Goal: Transaction & Acquisition: Purchase product/service

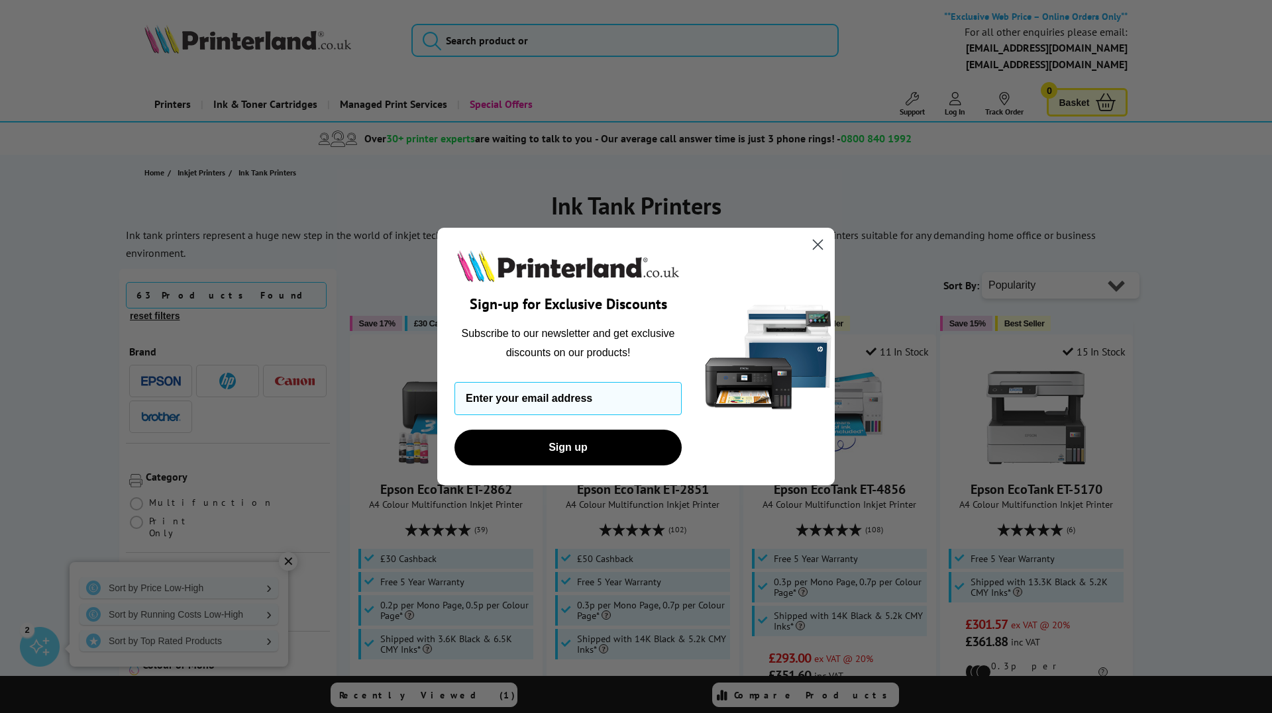
click at [821, 242] on icon "Close dialog" at bounding box center [817, 244] width 9 height 9
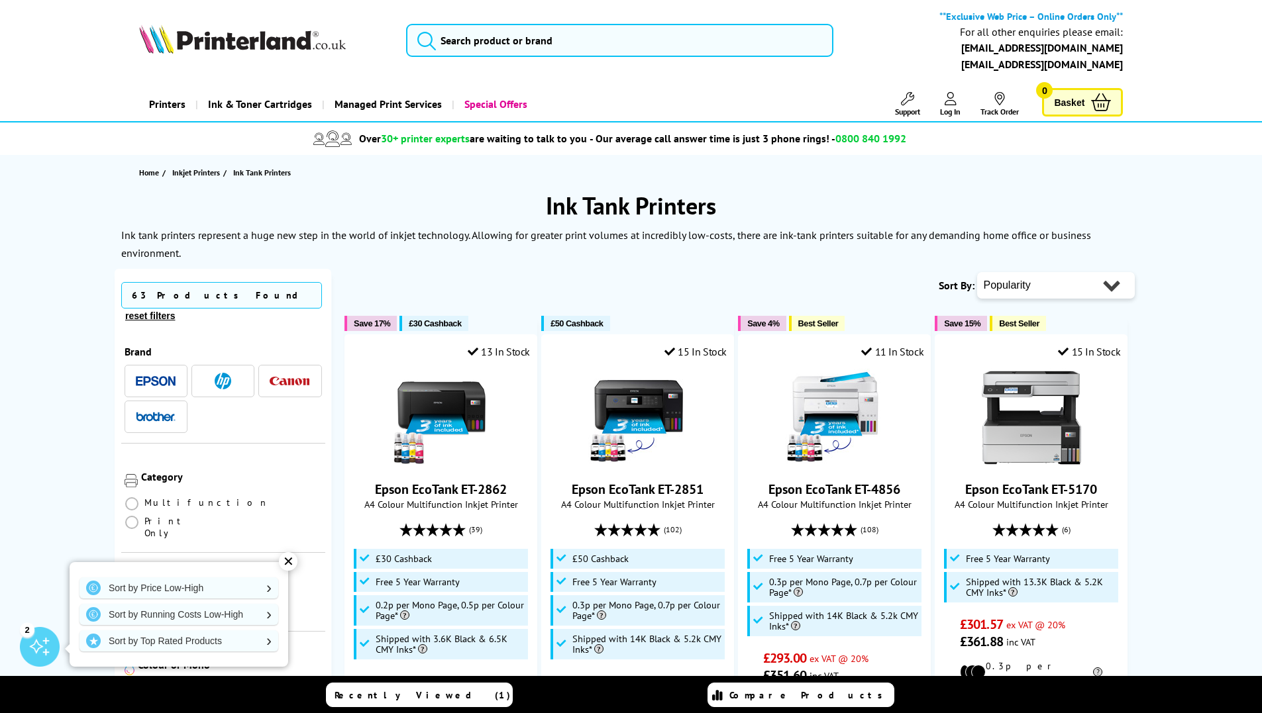
click at [1084, 283] on select "Popularity Rating Price - Low to High Price - High to Low Running Costs - Low t…" at bounding box center [1056, 285] width 158 height 26
select select "Rating"
click at [977, 272] on select "Popularity Rating Price - Low to High Price - High to Low Running Costs - Low t…" at bounding box center [1056, 285] width 158 height 26
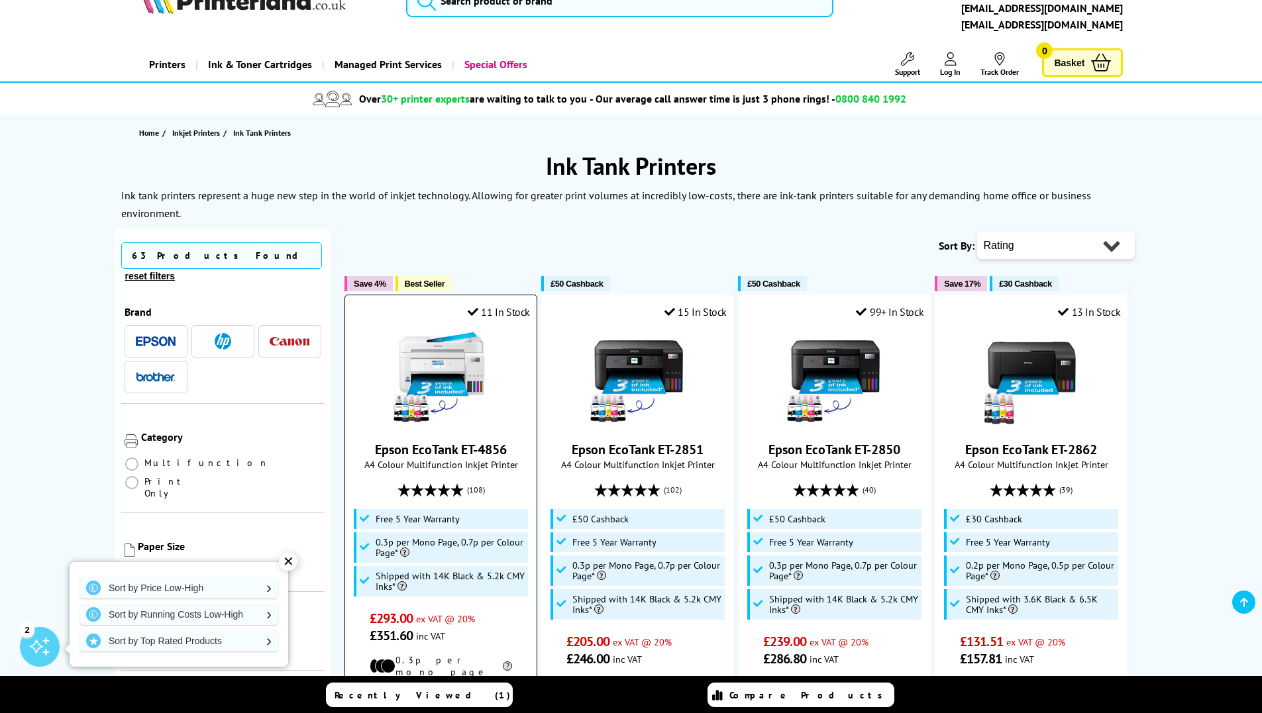
scroll to position [221, 0]
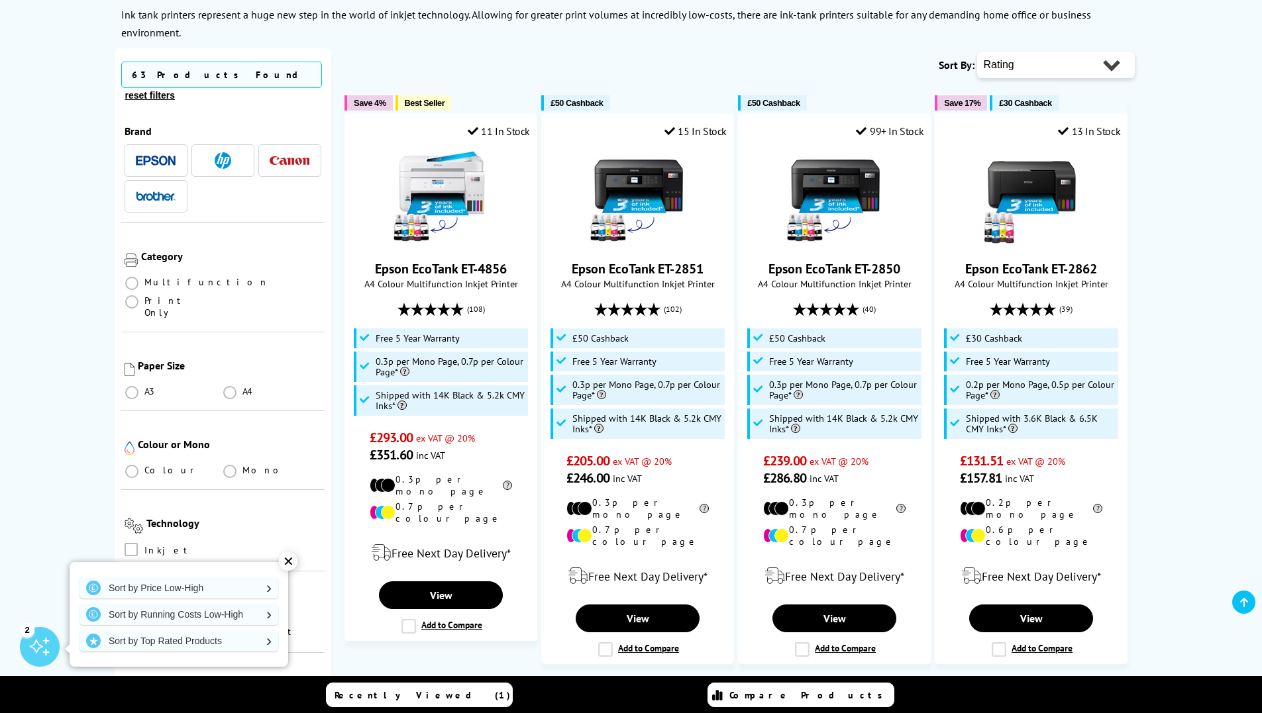
click at [142, 276] on li "Multifunction" at bounding box center [197, 282] width 144 height 12
click at [134, 277] on span at bounding box center [131, 283] width 13 height 13
click at [144, 278] on input "radio" at bounding box center [144, 278] width 0 height 0
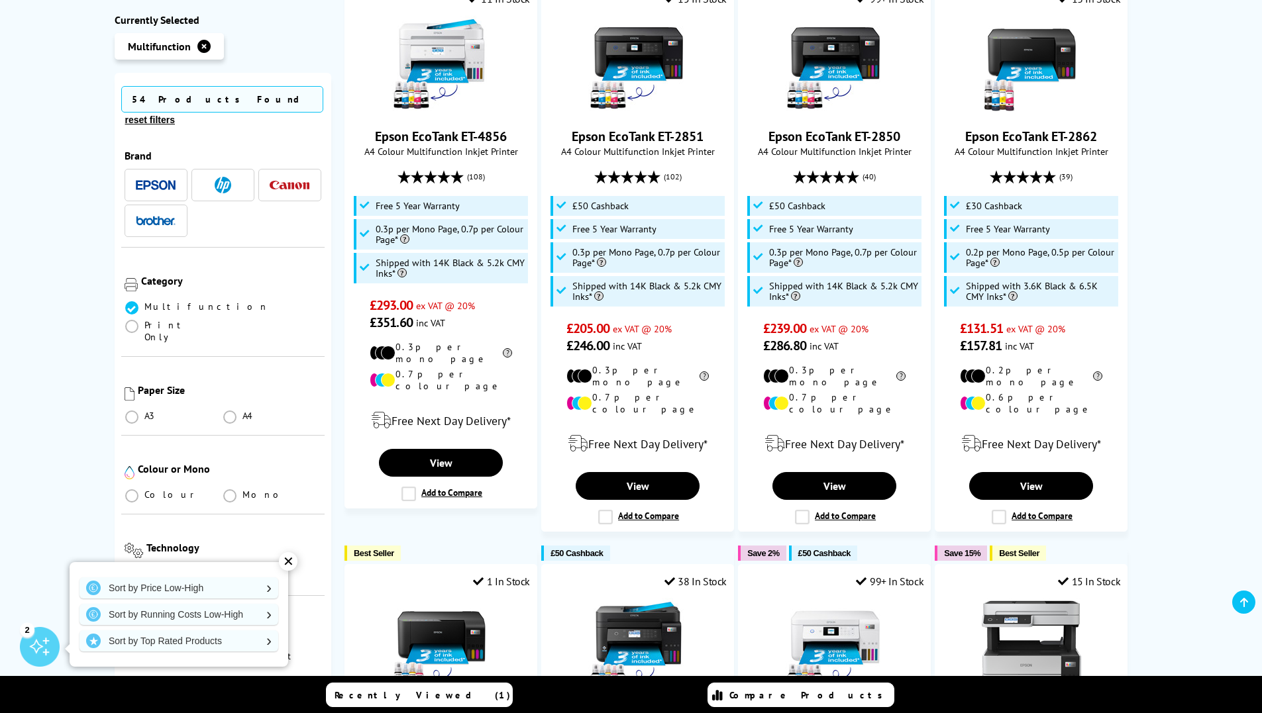
scroll to position [397, 0]
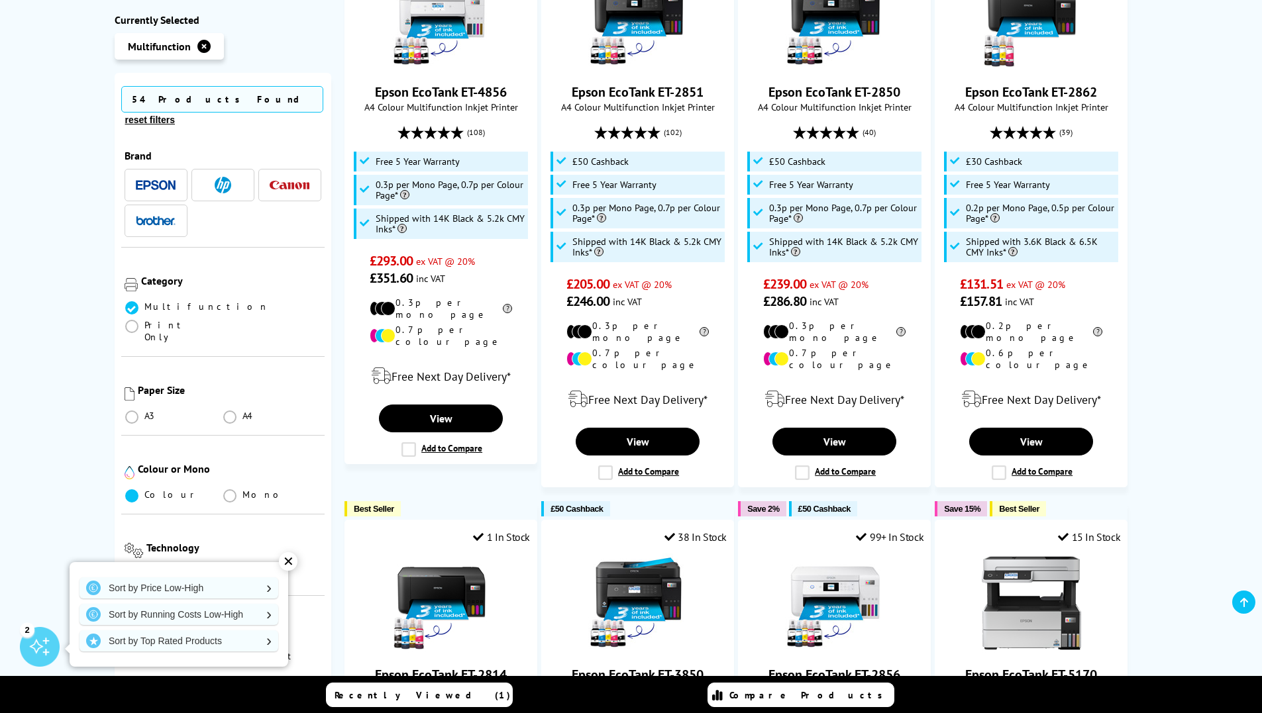
click at [132, 489] on span at bounding box center [131, 495] width 13 height 13
click at [144, 491] on input "radio" at bounding box center [144, 491] width 0 height 0
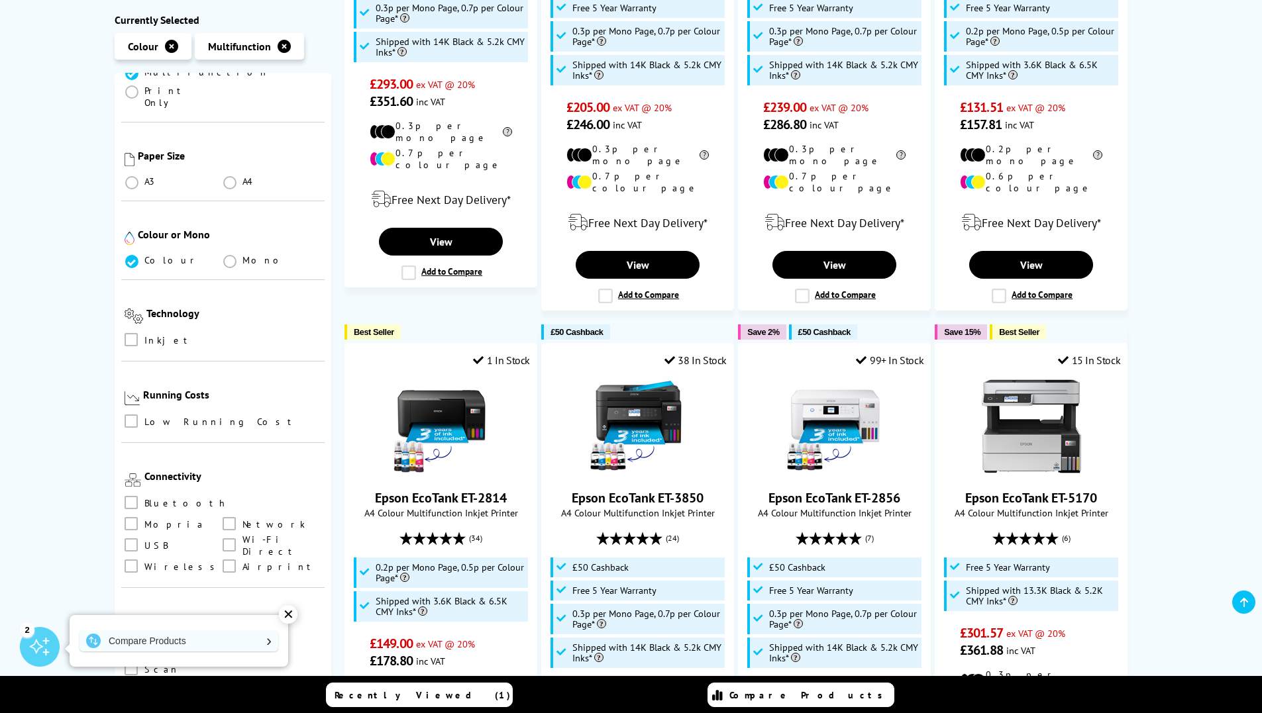
scroll to position [265, 0]
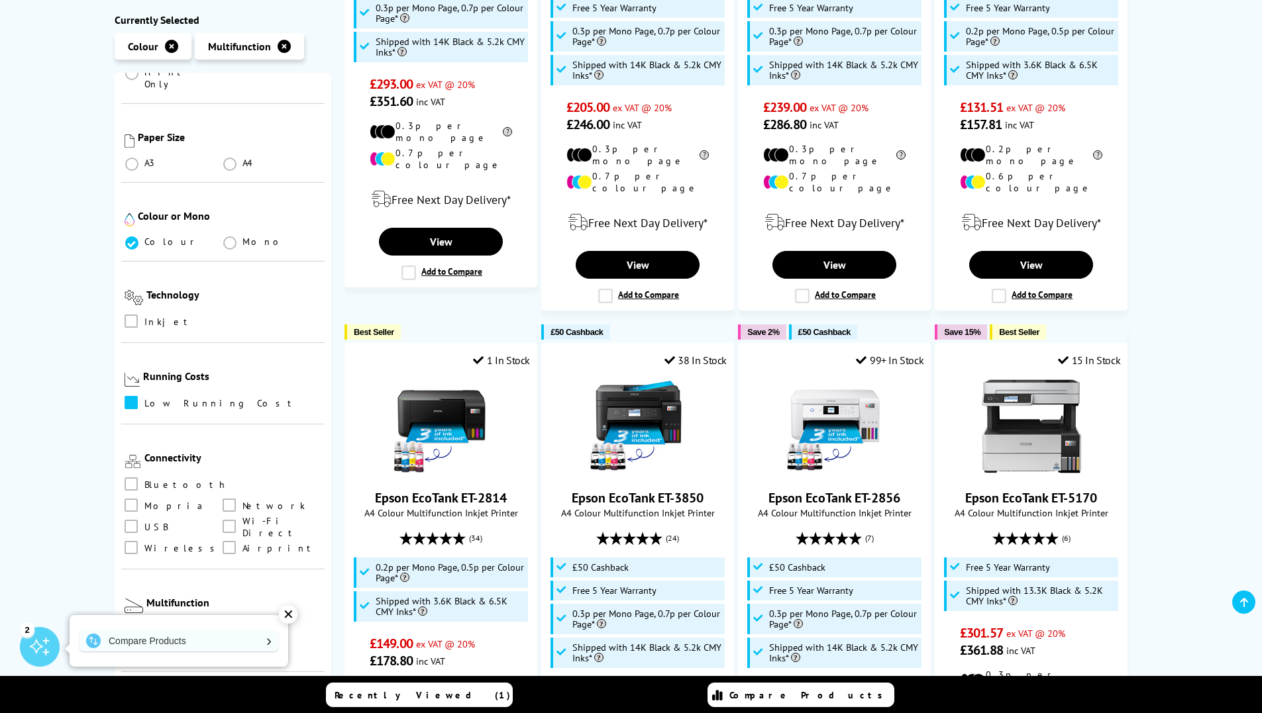
click at [130, 396] on span at bounding box center [131, 402] width 13 height 13
click at [144, 398] on input "checkbox" at bounding box center [144, 398] width 0 height 0
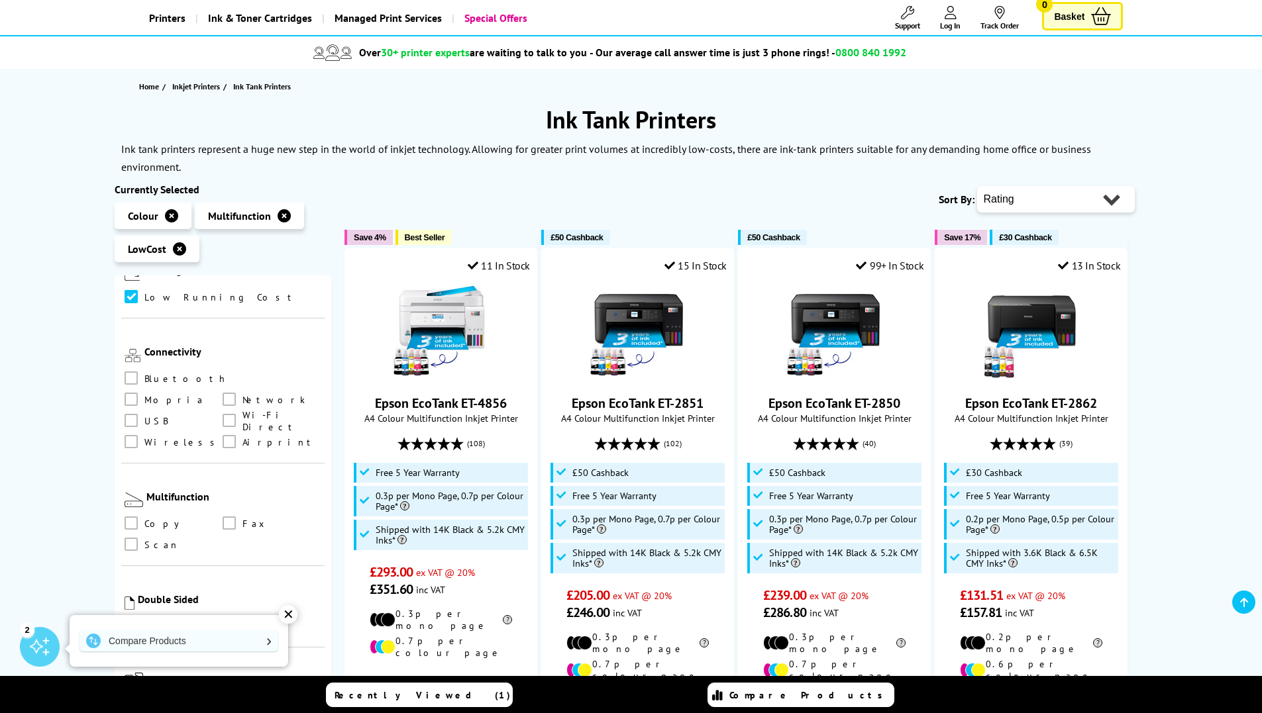
scroll to position [88, 0]
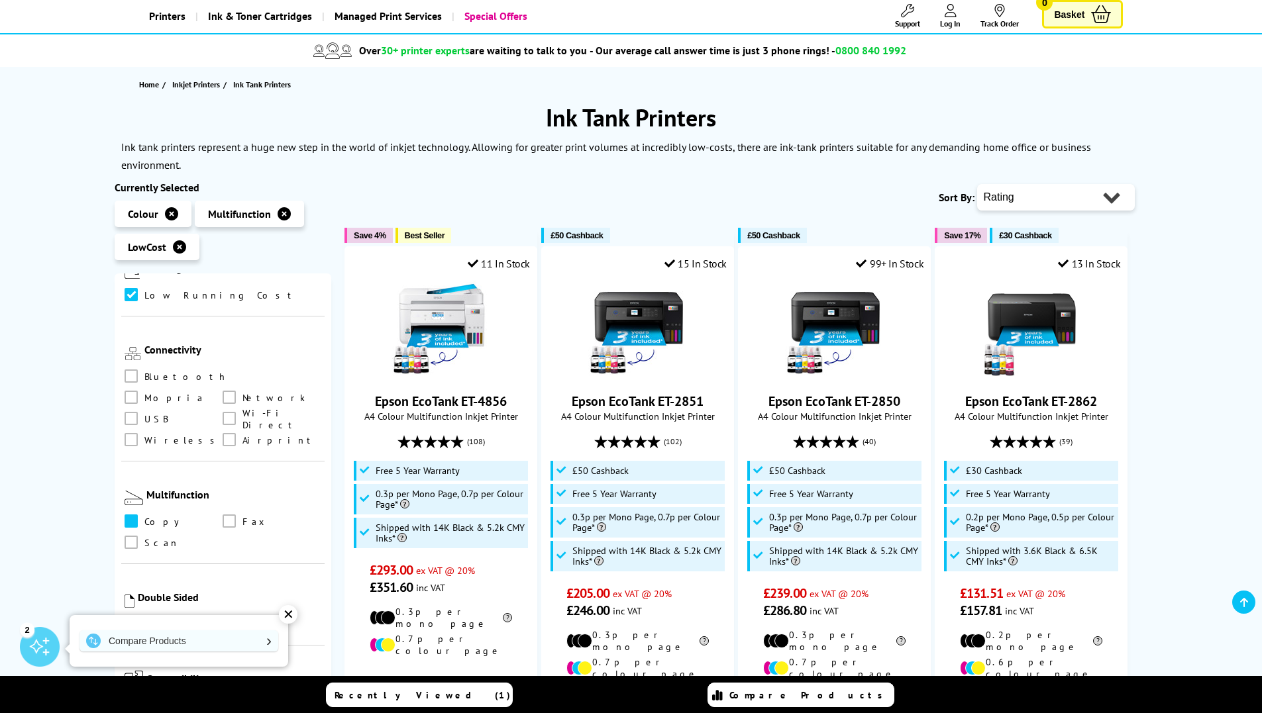
click at [128, 515] on span at bounding box center [131, 521] width 13 height 13
click at [144, 517] on input "checkbox" at bounding box center [144, 517] width 0 height 0
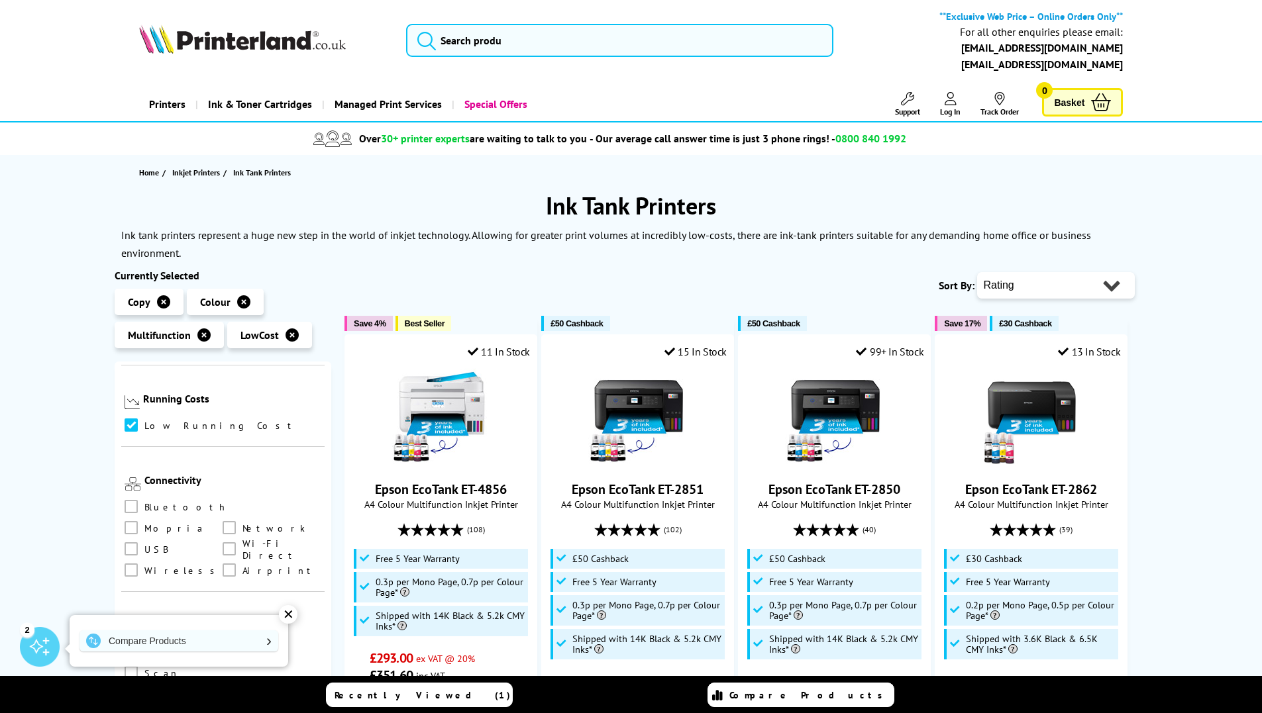
scroll to position [574, 0]
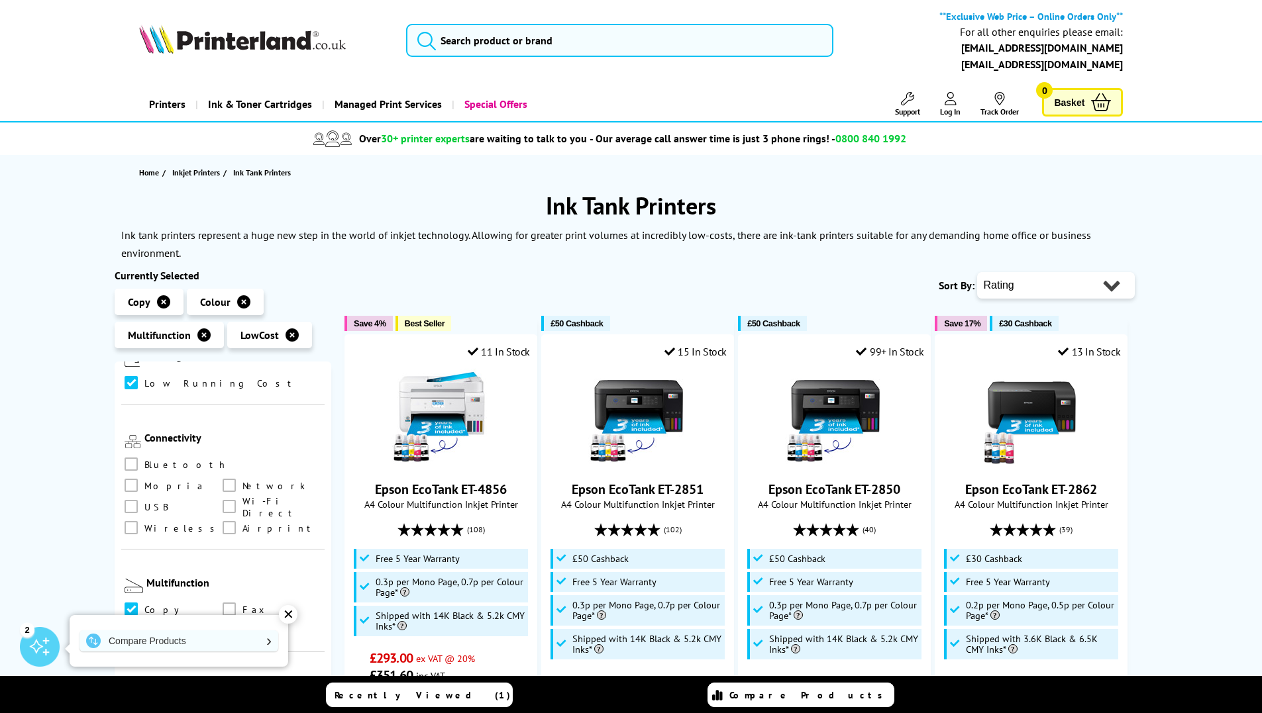
click at [135, 624] on span at bounding box center [131, 630] width 13 height 13
click at [144, 626] on input "checkbox" at bounding box center [144, 626] width 0 height 0
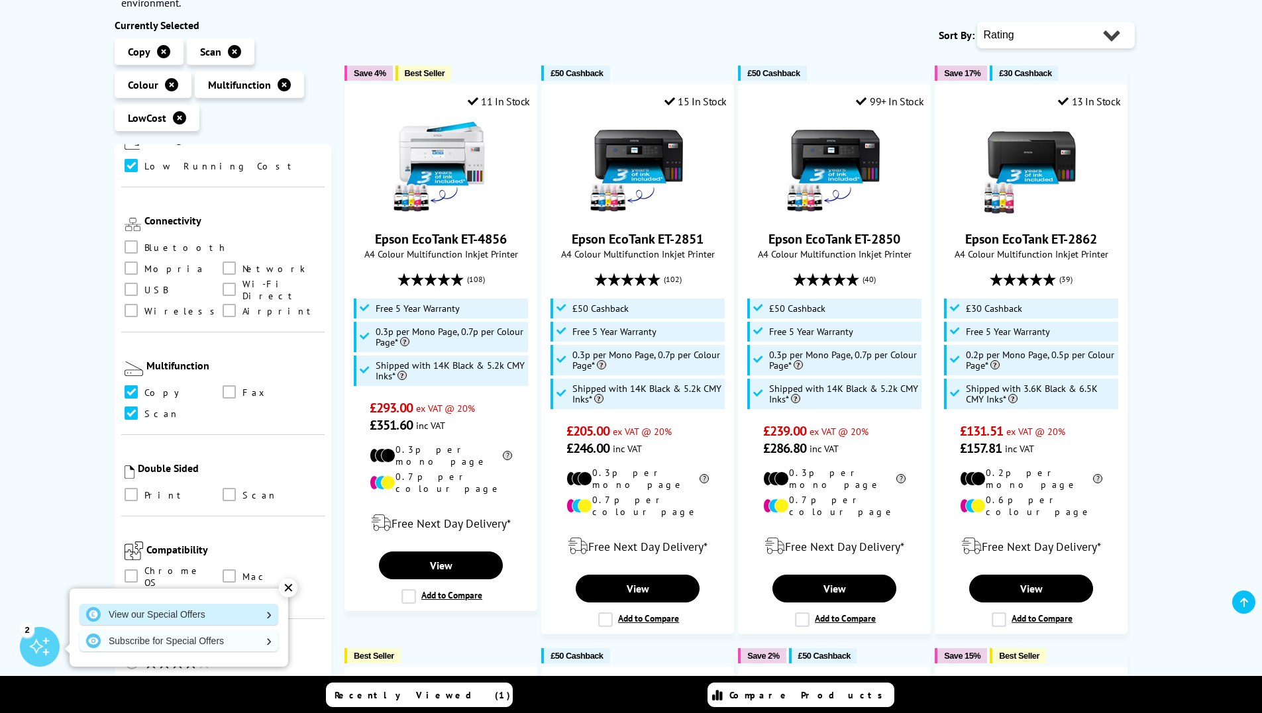
scroll to position [265, 0]
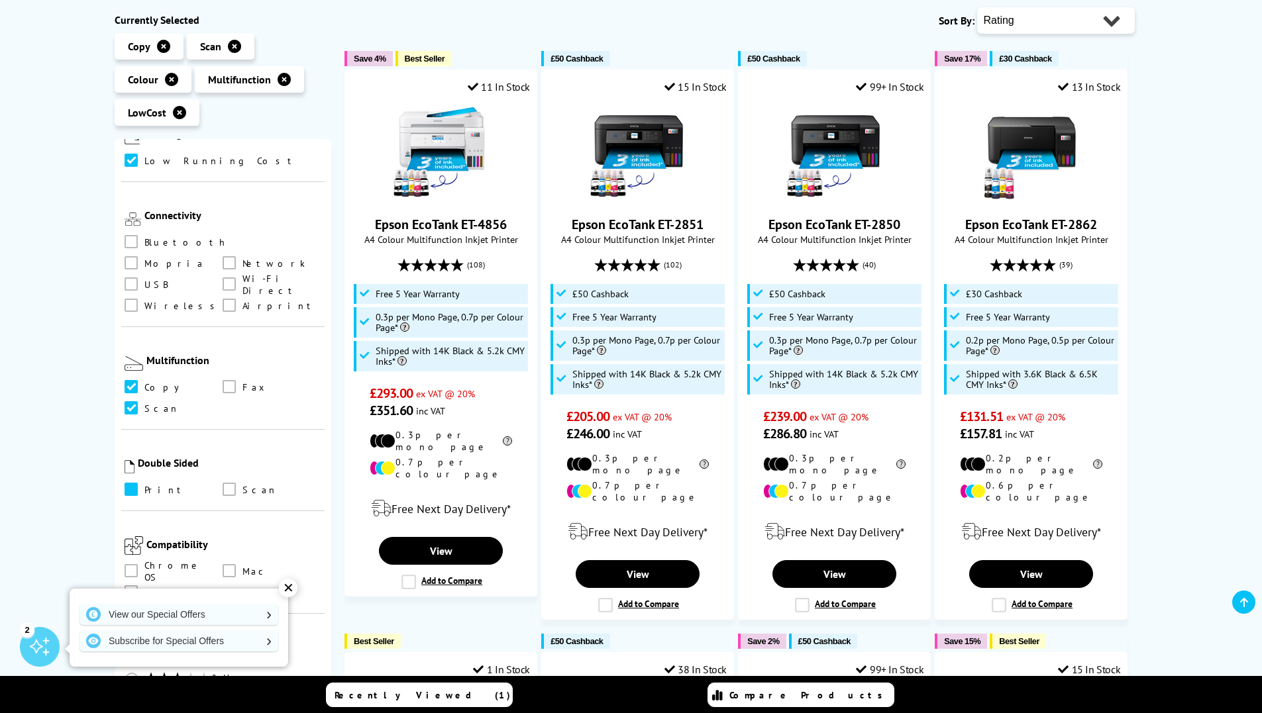
click at [134, 483] on span at bounding box center [131, 489] width 13 height 13
click at [144, 485] on input "checkbox" at bounding box center [144, 485] width 0 height 0
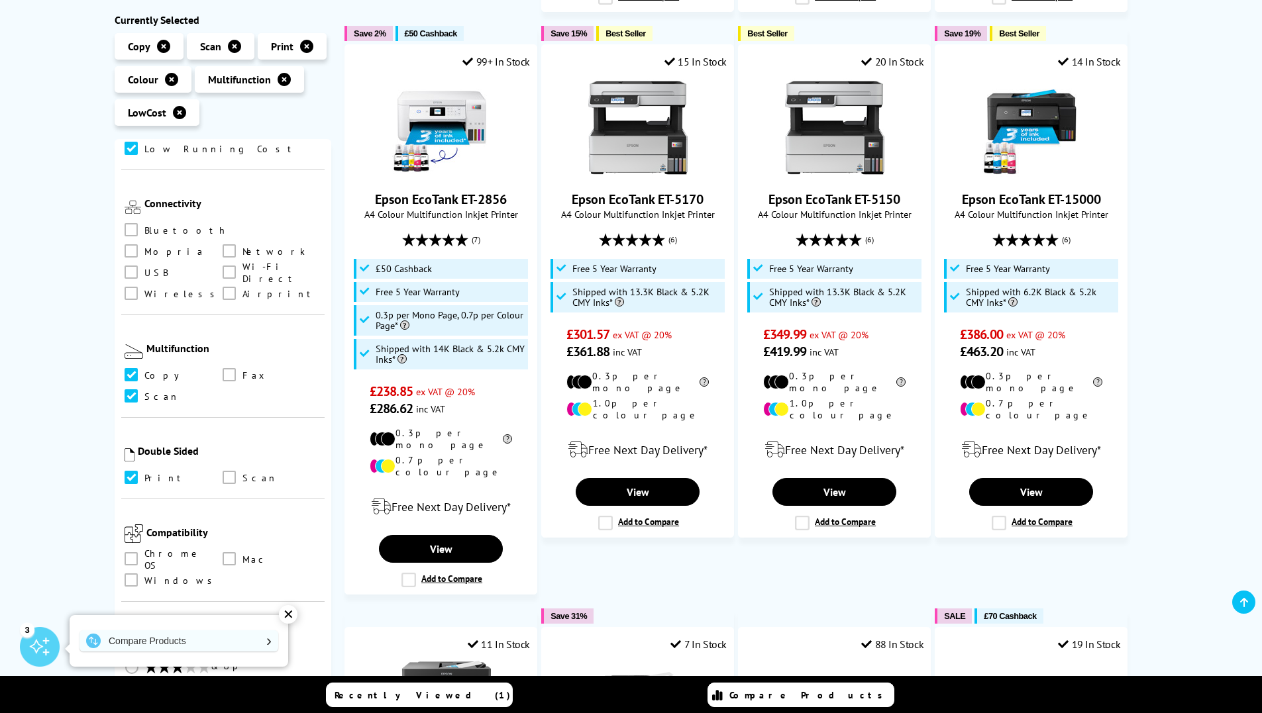
scroll to position [927, 0]
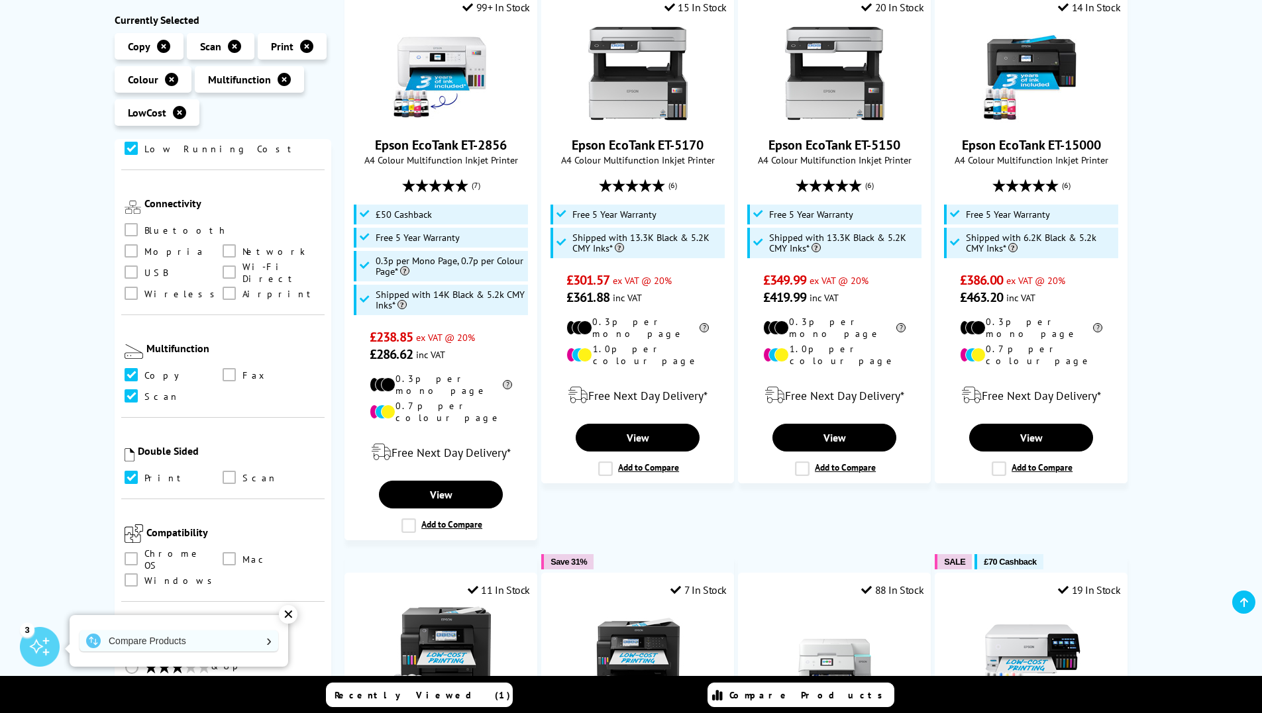
click at [132, 639] on span at bounding box center [131, 645] width 13 height 13
click at [144, 640] on input "radio" at bounding box center [144, 640] width 0 height 0
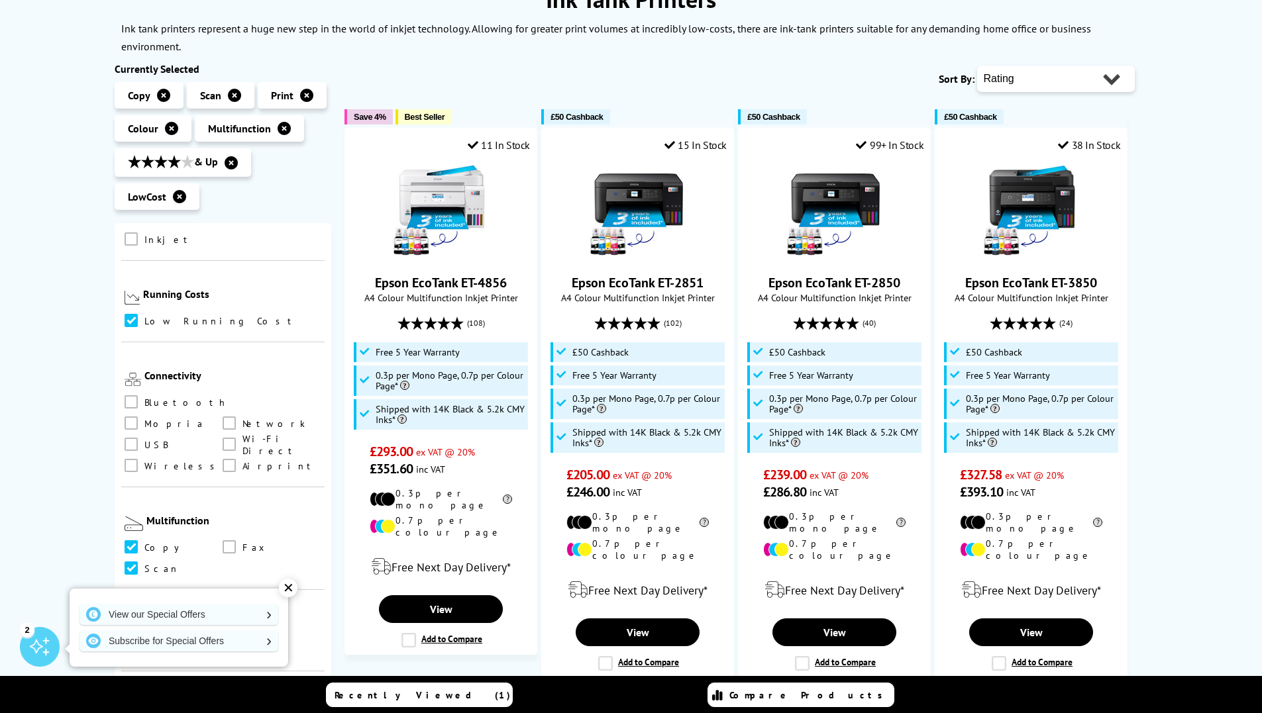
scroll to position [221, 0]
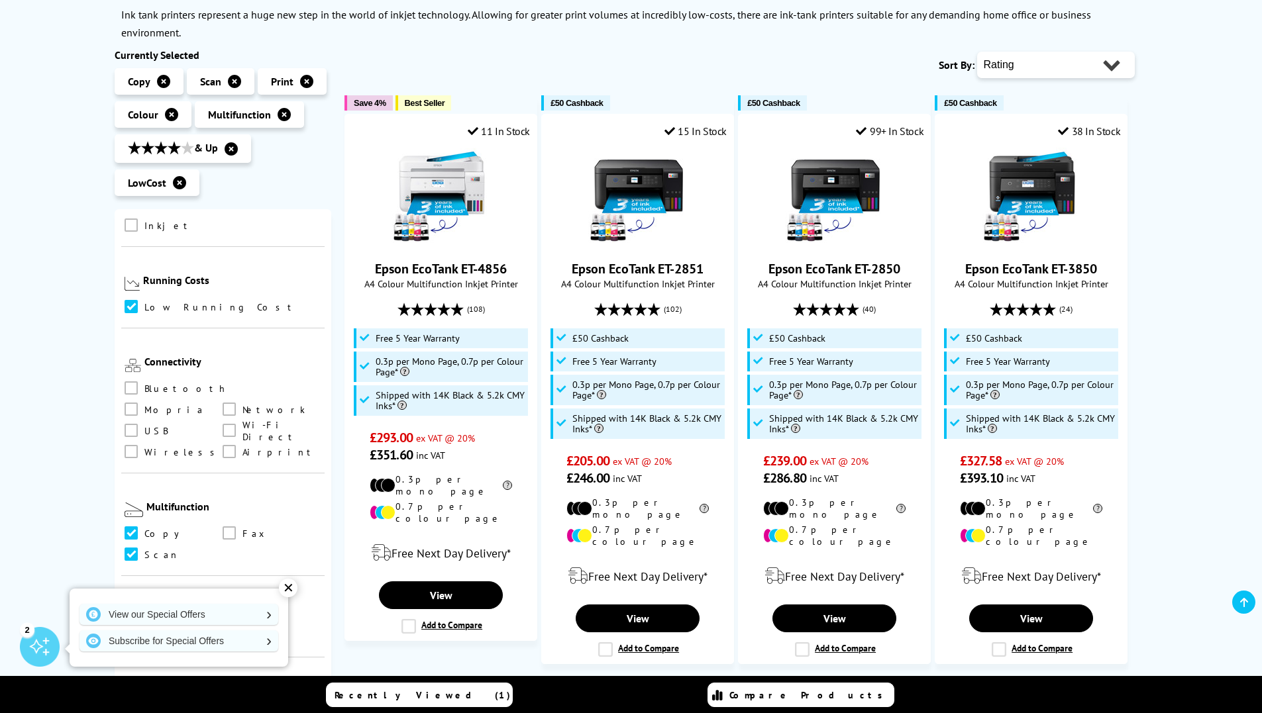
click at [1087, 68] on select "Popularity Rating Price - Low to High Price - High to Low Running Costs - Low t…" at bounding box center [1056, 65] width 158 height 26
select select "Price Ascending"
click at [977, 52] on select "Popularity Rating Price - Low to High Price - High to Low Running Costs - Low t…" at bounding box center [1056, 65] width 158 height 26
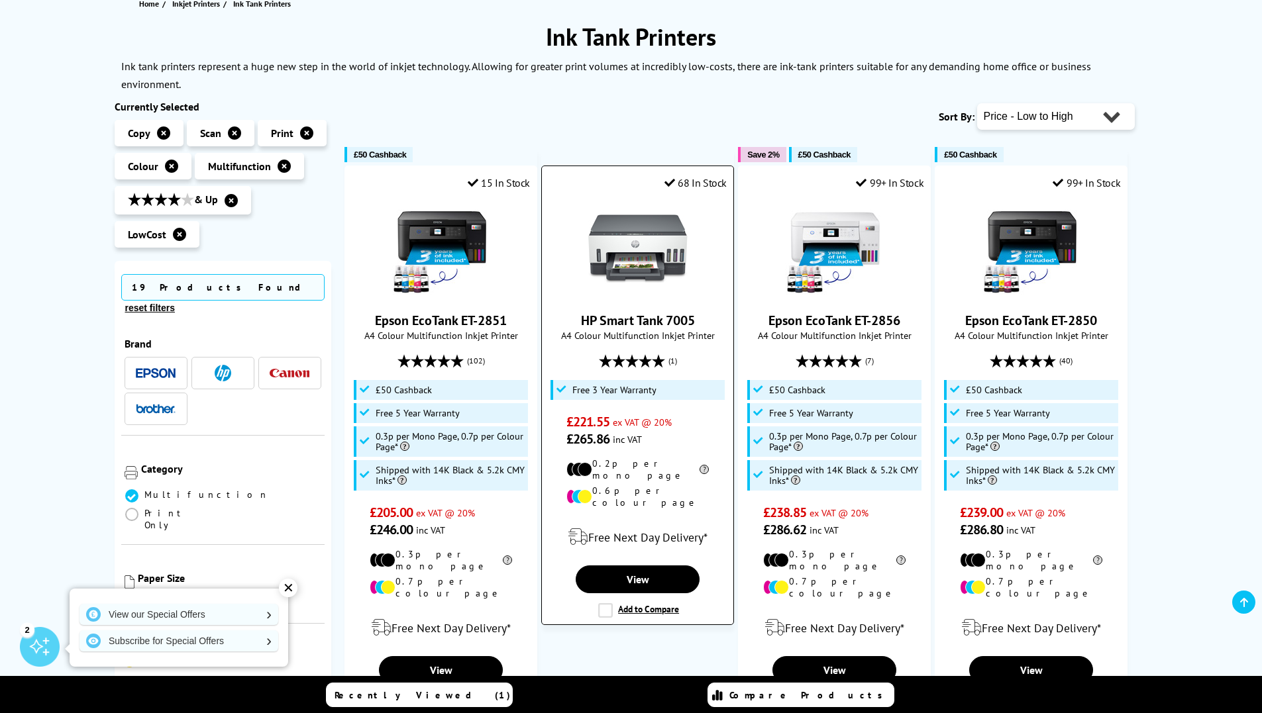
scroll to position [221, 0]
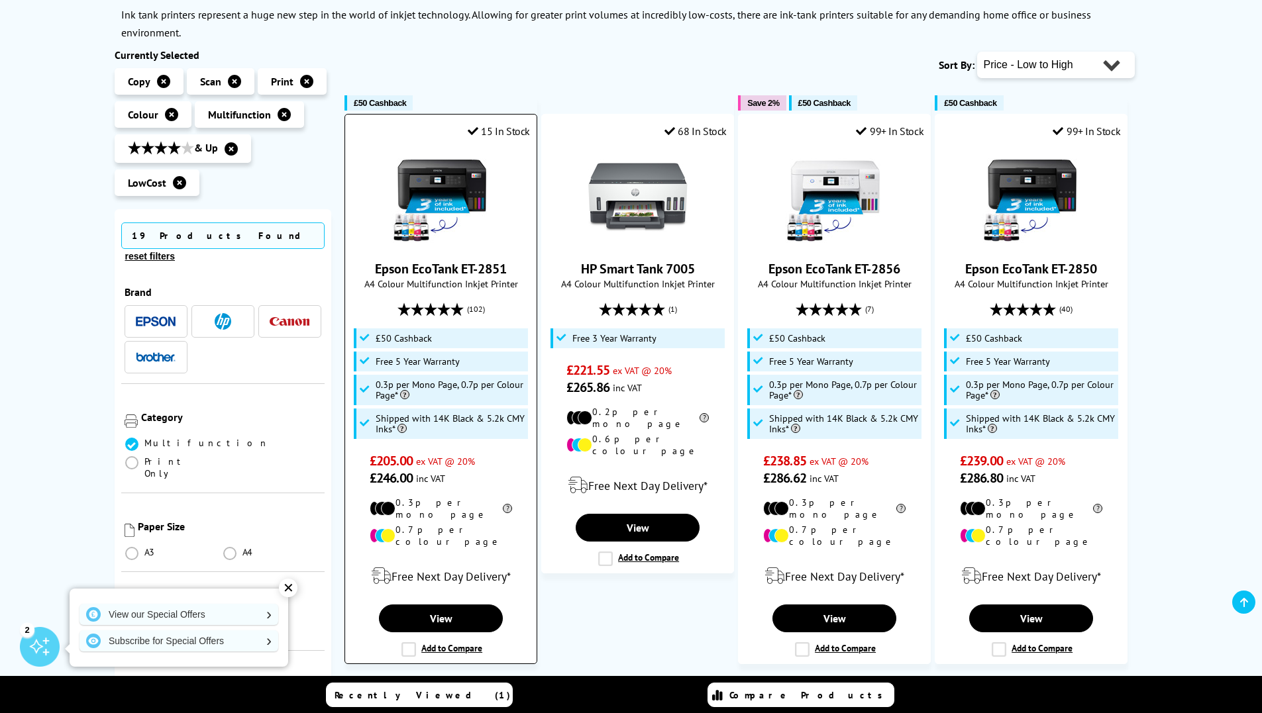
drag, startPoint x: 370, startPoint y: 268, endPoint x: 507, endPoint y: 270, distance: 137.8
click at [507, 270] on span "Epson EcoTank ET-2851" at bounding box center [441, 268] width 172 height 17
copy link "Epson EcoTank ET-2851"
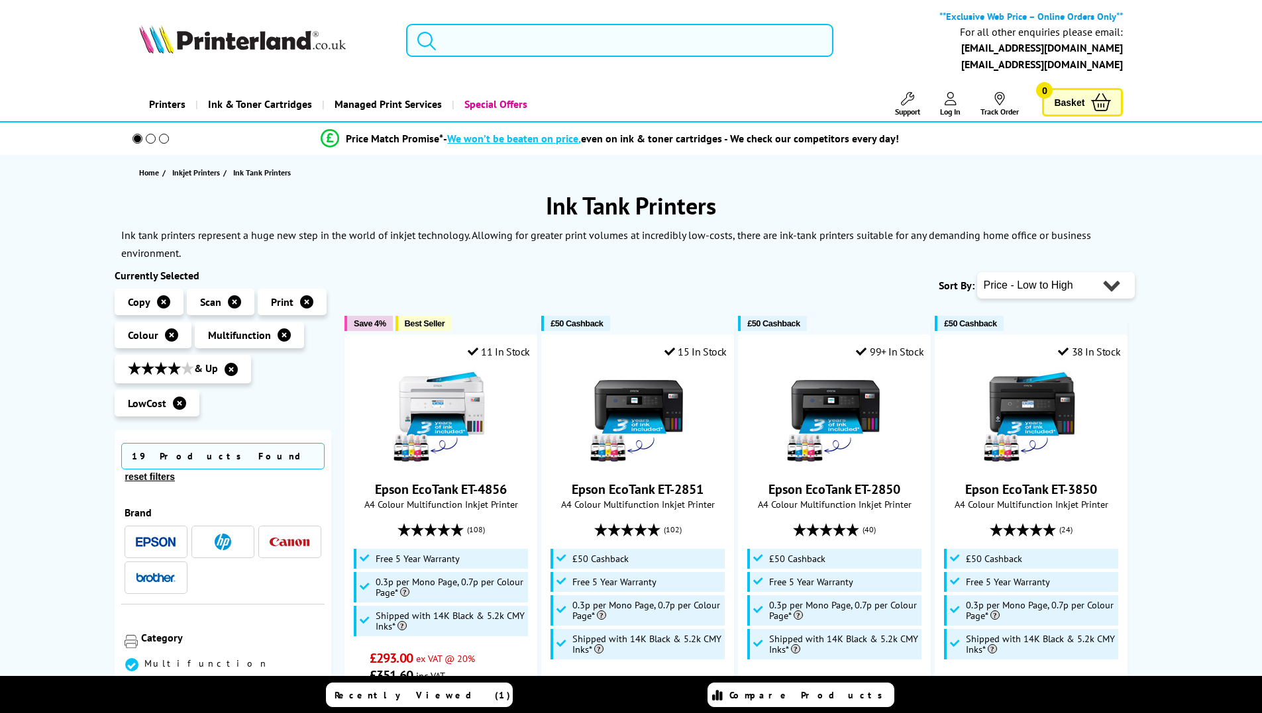
select select "Price Ascending"
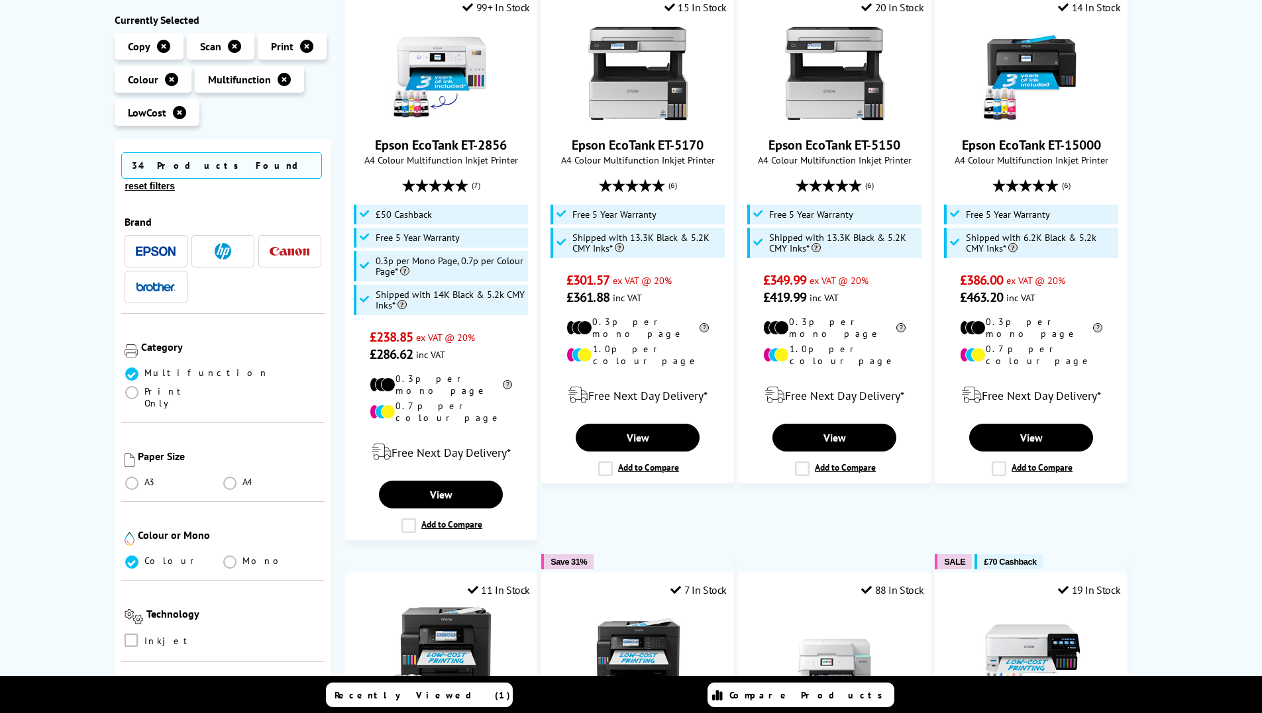
scroll to position [927, 0]
